Goal: Find specific page/section: Find specific page/section

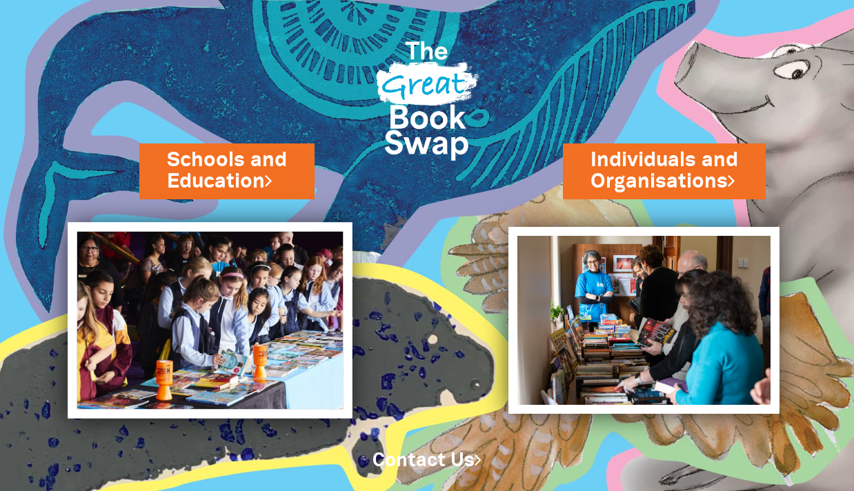
click at [267, 335] on img at bounding box center [210, 320] width 285 height 196
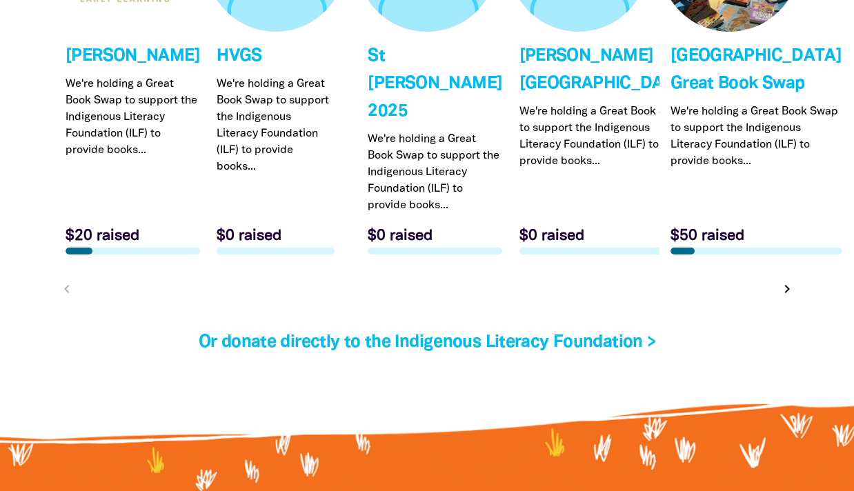
scroll to position [4413, 0]
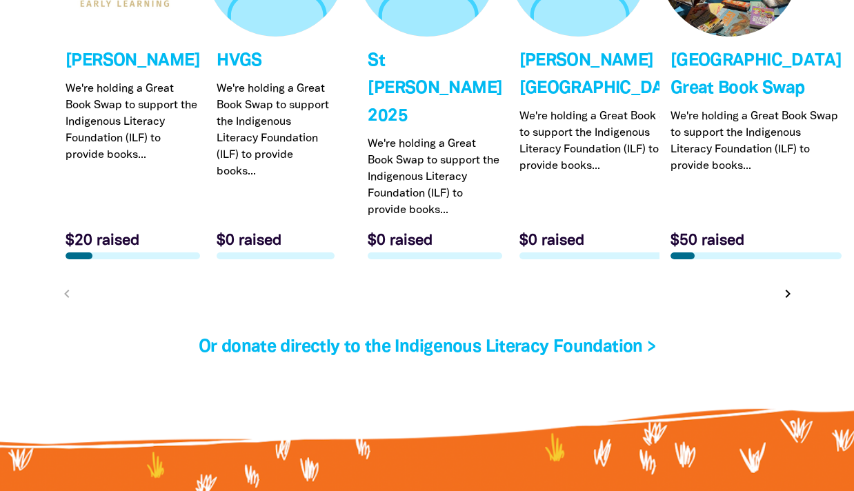
click at [785, 286] on icon "chevron_right" at bounding box center [787, 294] width 17 height 17
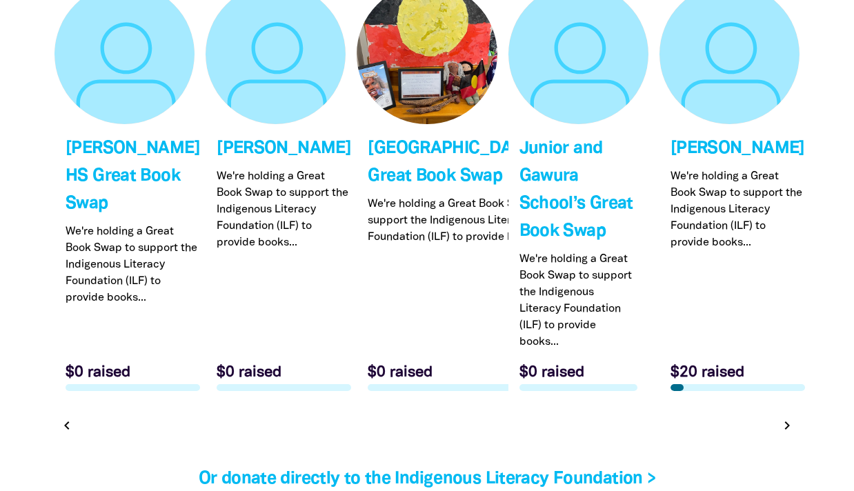
scroll to position [4335, 0]
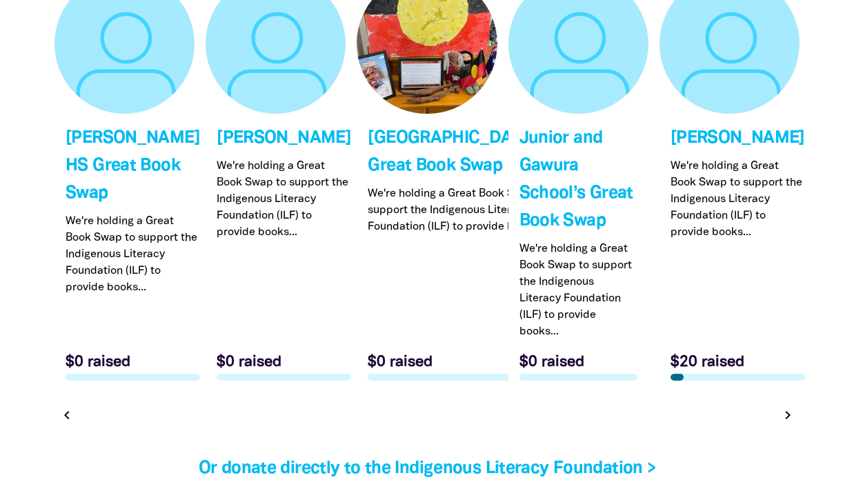
click at [789, 416] on icon "chevron_right" at bounding box center [787, 415] width 17 height 17
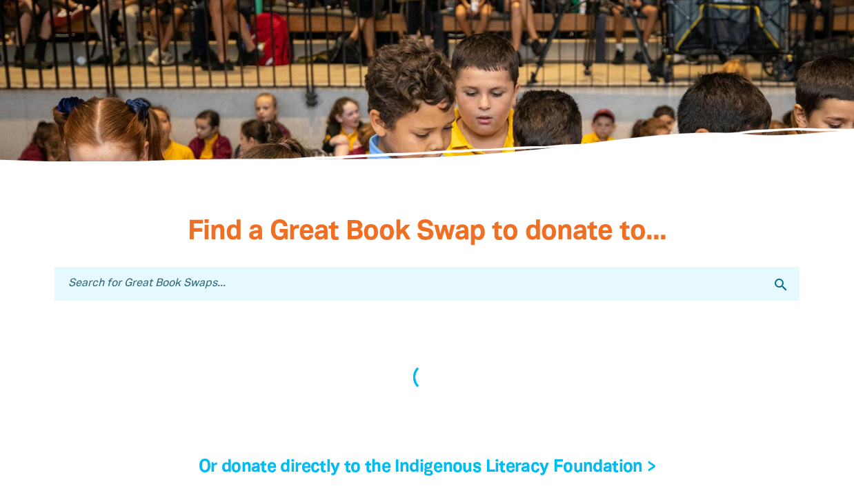
scroll to position [3980, 0]
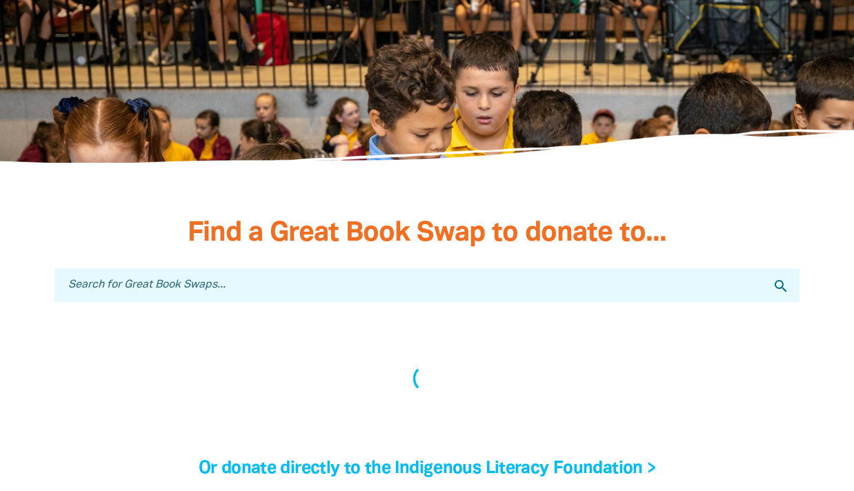
click at [242, 268] on input "Search for Great Book Swaps..." at bounding box center [426, 285] width 745 height 34
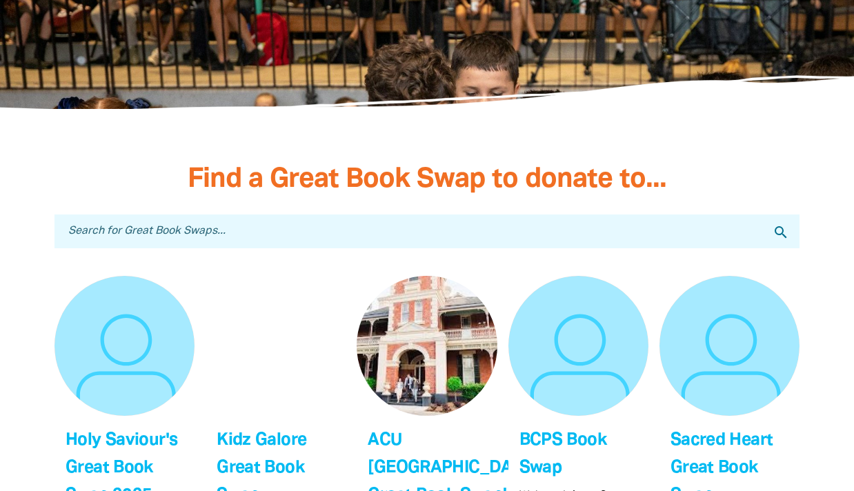
scroll to position [4027, 0]
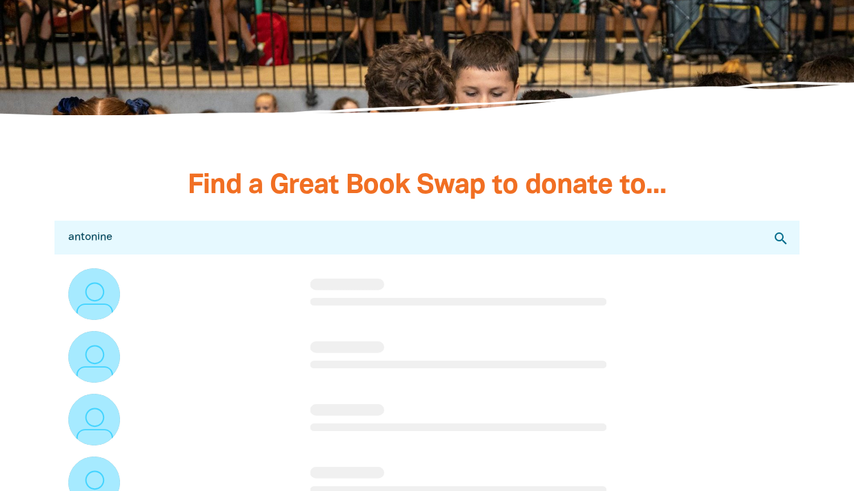
type input "antonine c"
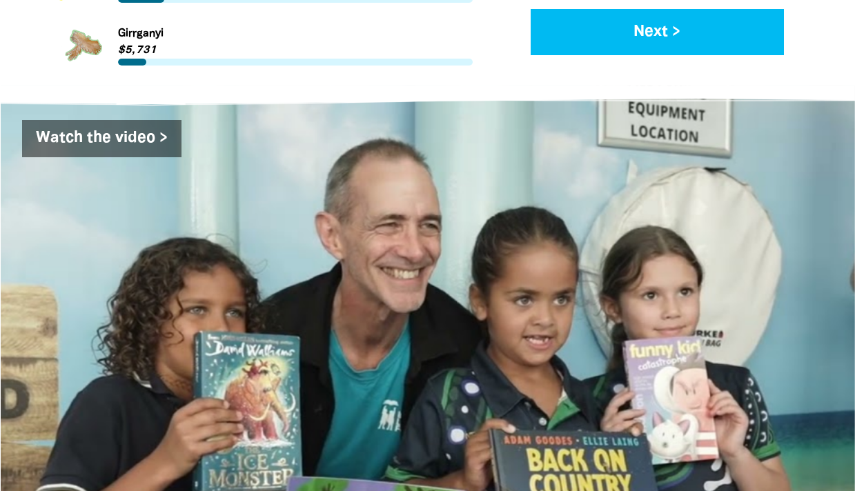
scroll to position [2071, 0]
